Goal: Transaction & Acquisition: Purchase product/service

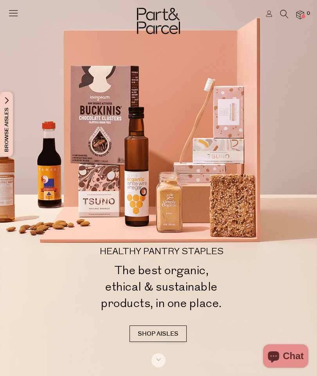
click at [16, 15] on icon at bounding box center [13, 12] width 11 height 11
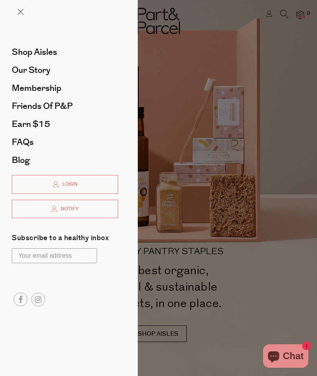
click at [54, 51] on span "Shop Aisles" at bounding box center [34, 52] width 45 height 13
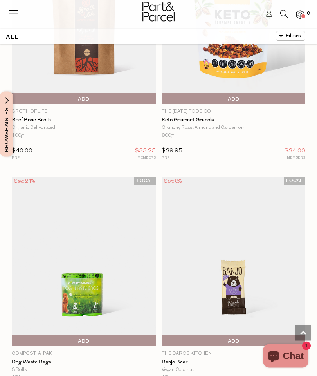
scroll to position [824, 0]
click at [282, 12] on icon at bounding box center [284, 14] width 8 height 9
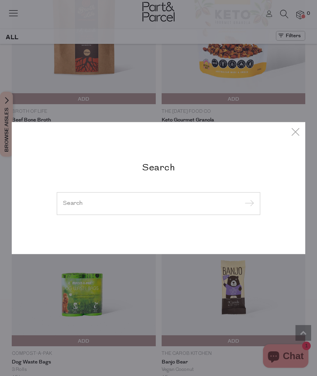
click at [167, 205] on input "search" at bounding box center [158, 203] width 191 height 6
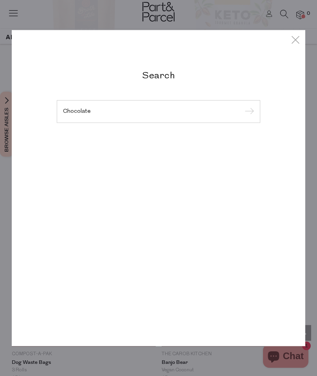
type input "Chocolate"
click at [248, 118] on input "submit" at bounding box center [248, 112] width 12 height 12
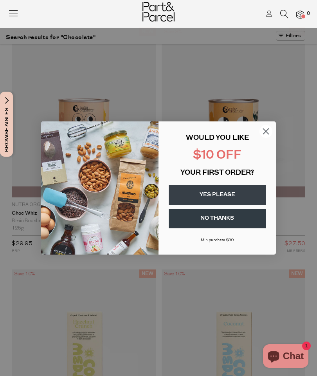
click at [264, 128] on circle "Close dialog" at bounding box center [265, 131] width 13 height 13
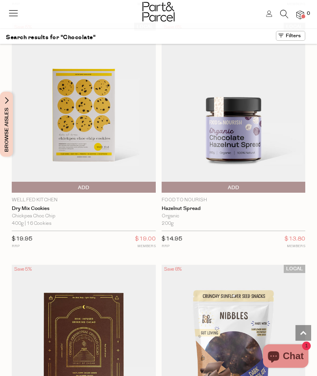
scroll to position [3398, 0]
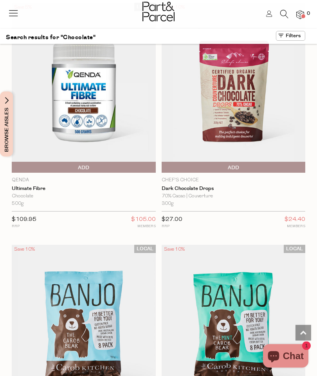
scroll to position [7041, 0]
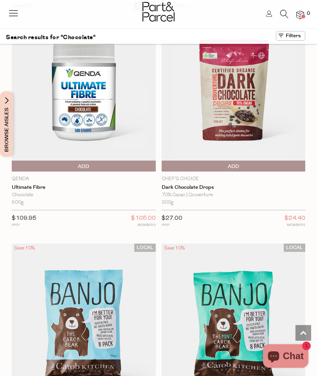
click at [242, 68] on img at bounding box center [234, 87] width 144 height 170
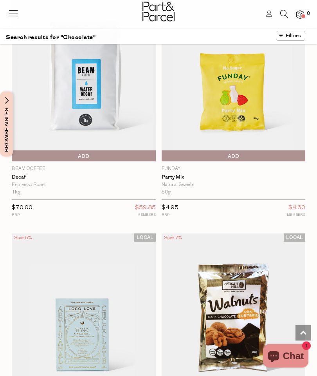
scroll to position [2717, 0]
click at [284, 14] on icon at bounding box center [284, 14] width 8 height 9
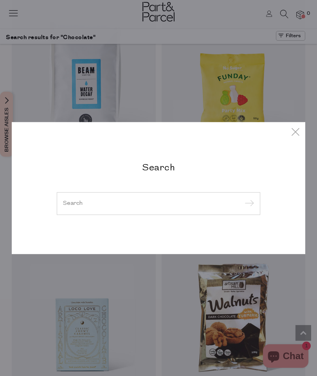
click at [158, 205] on input "search" at bounding box center [158, 203] width 191 height 6
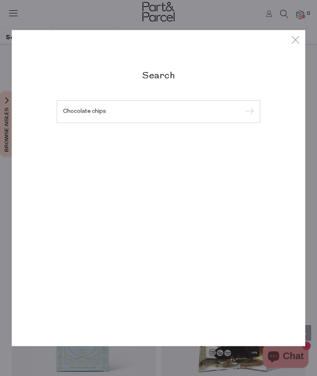
type input "Chocolate chips"
click at [248, 112] on input "submit" at bounding box center [248, 112] width 12 height 12
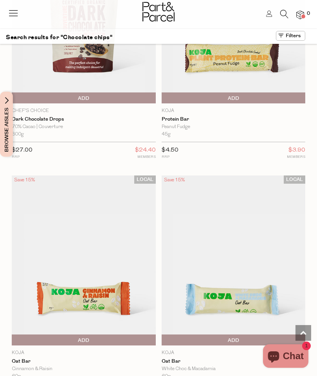
scroll to position [1788, 0]
